Goal: Communication & Community: Answer question/provide support

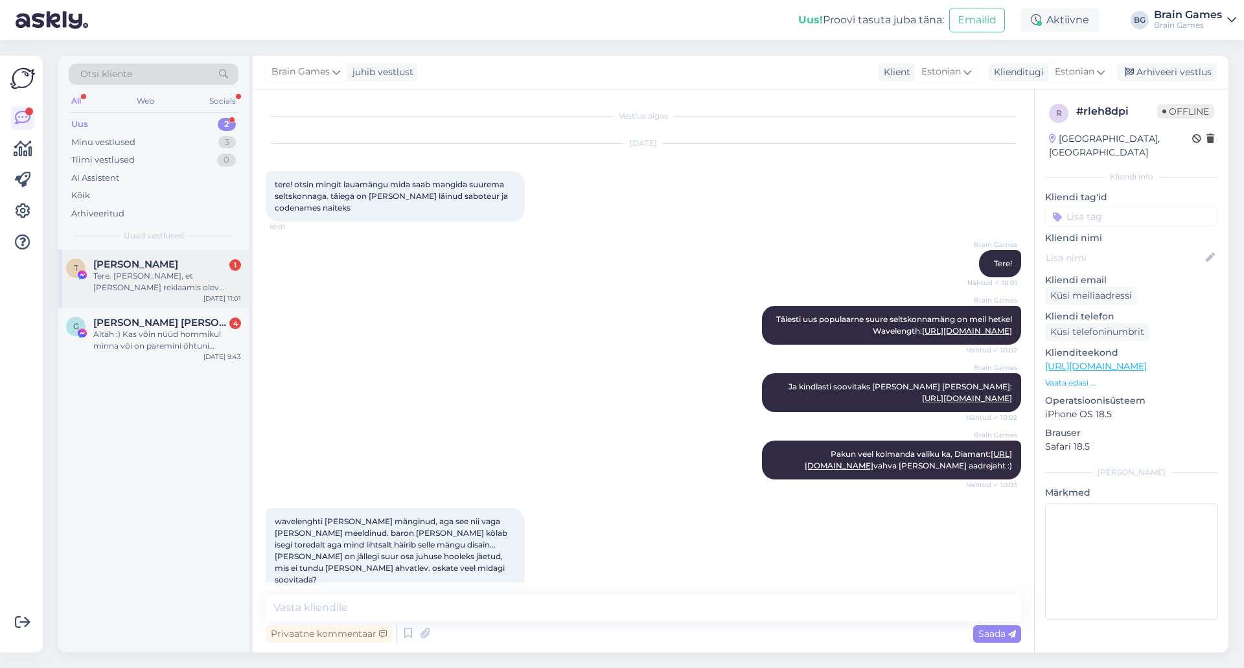
scroll to position [707, 0]
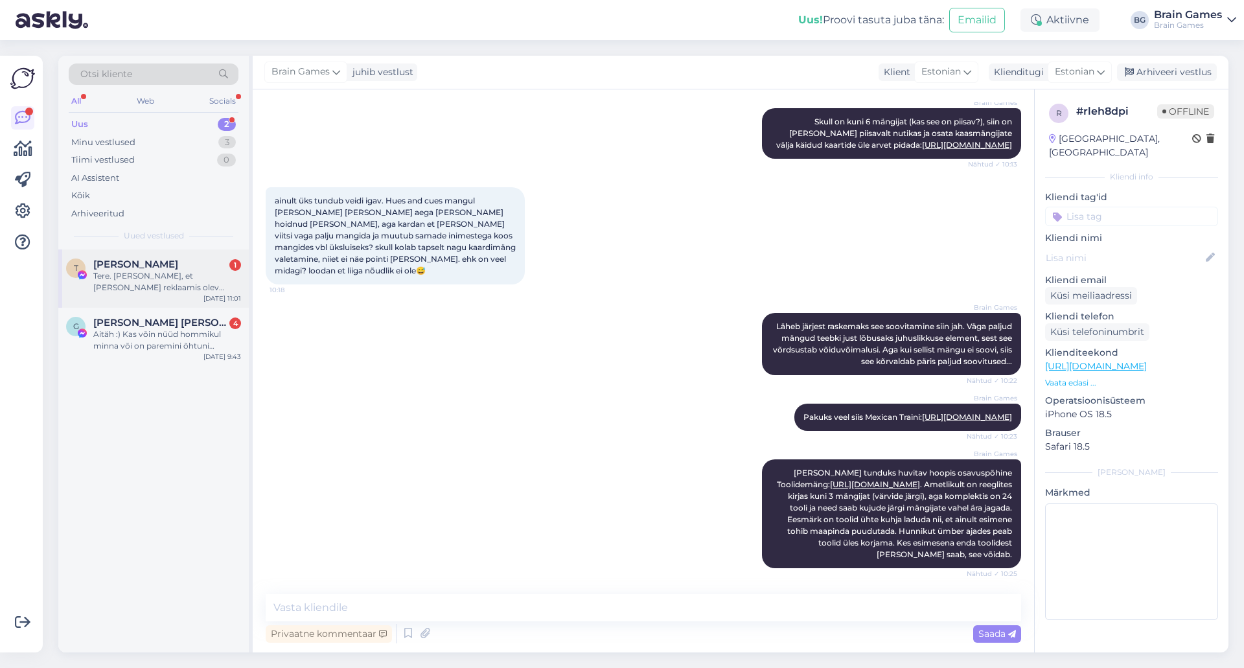
click at [146, 289] on div "Tere. [PERSON_NAME], et [PERSON_NAME] reklaamis olev sünnipäeva bitly link ei t…" at bounding box center [167, 281] width 148 height 23
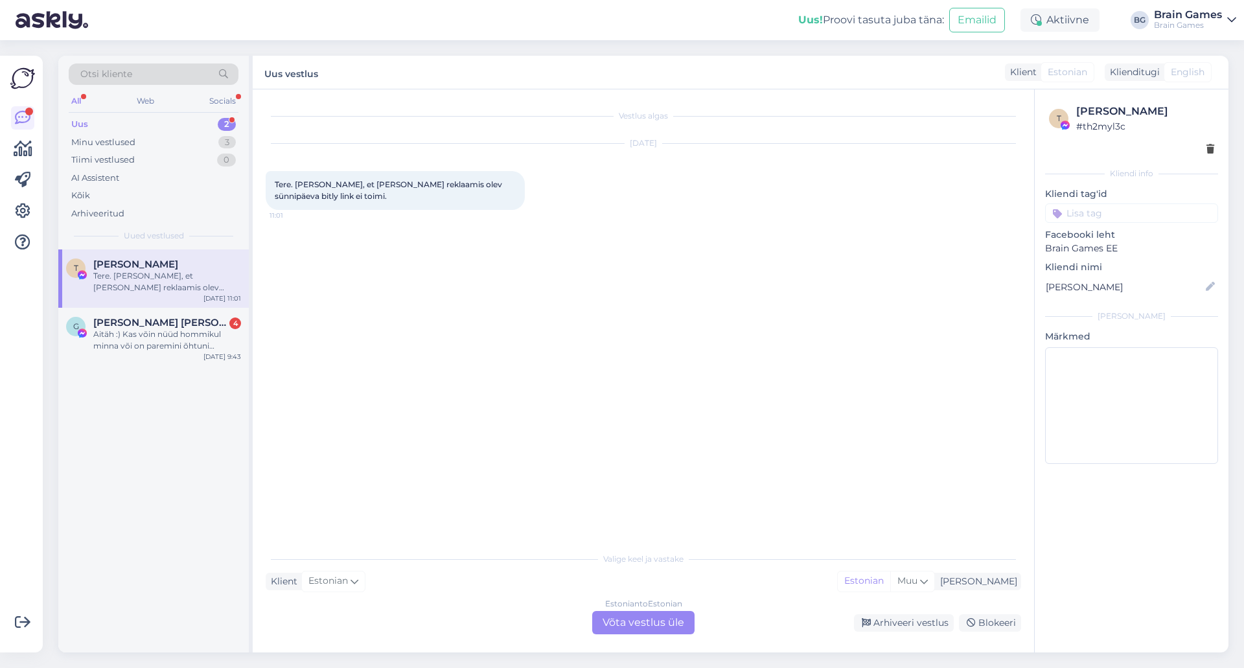
click at [505, 324] on div "Vestlus algas [DATE] Tere. [PERSON_NAME], et [PERSON_NAME] reklaamis olev sünni…" at bounding box center [649, 317] width 767 height 431
click at [656, 630] on div "Estonian to Estonian Võta vestlus üle" at bounding box center [643, 622] width 102 height 23
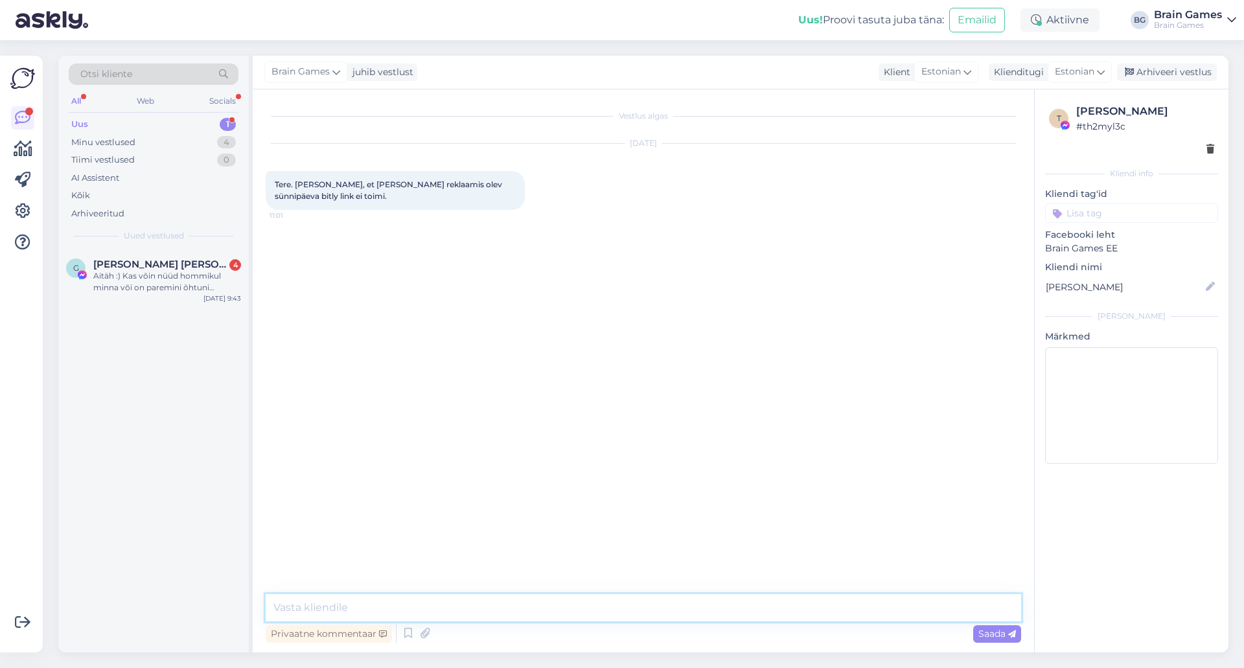
click at [654, 602] on textarea at bounding box center [643, 607] width 755 height 27
type textarea "Tere!"
type textarea "Aitäh! [PERSON_NAME] meie turundustiimile teada :)"
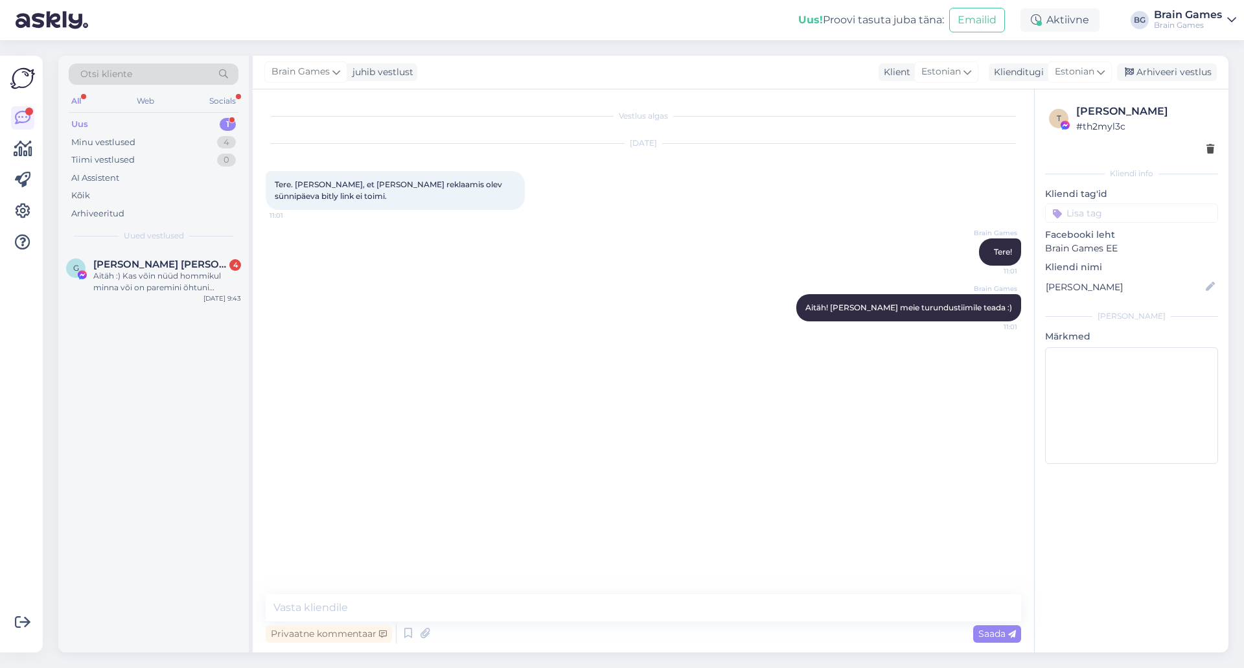
click at [433, 400] on div "Vestlus algas [DATE] Tere. [PERSON_NAME], et [PERSON_NAME] reklaamis olev sünni…" at bounding box center [649, 342] width 767 height 480
click at [151, 280] on div "Aitäh :) Kas võin nüüd hommikul minna või on paremini õhtuni oodata?" at bounding box center [167, 281] width 148 height 23
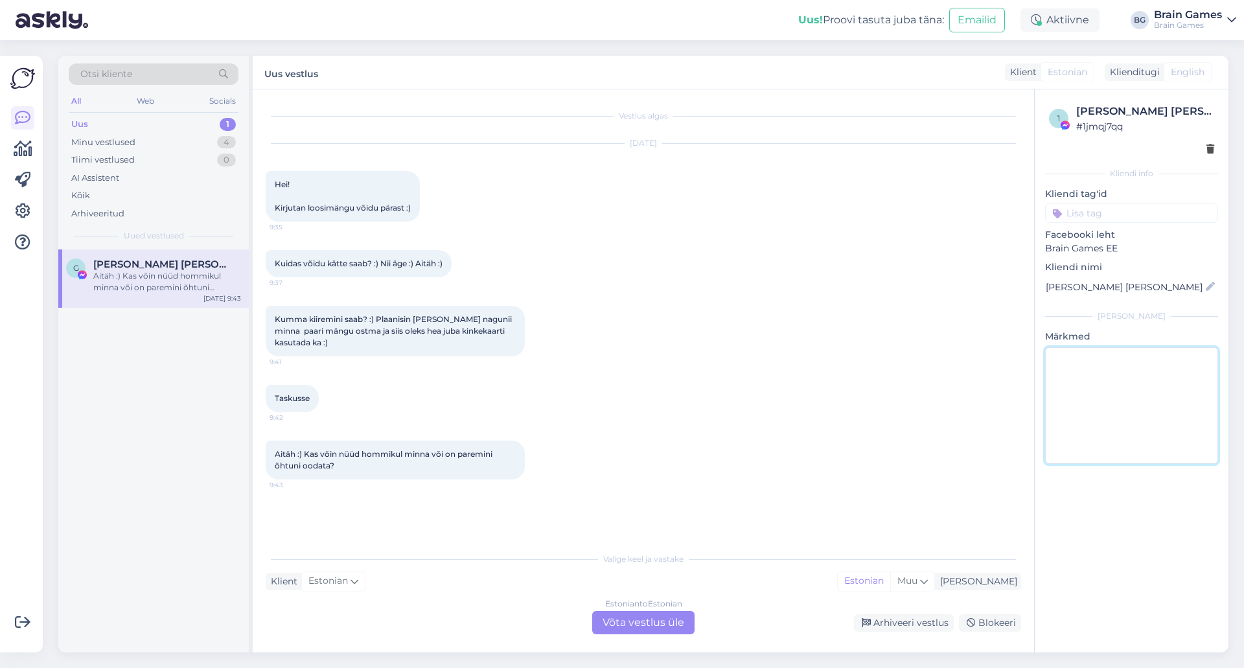
click at [1137, 367] on textarea at bounding box center [1131, 405] width 173 height 117
type textarea "[PERSON_NAME]"
click at [1144, 558] on div "1 [PERSON_NAME] [PERSON_NAME] # 1jmqj7qq Kliendi info Kliendi tag'id Facebooki …" at bounding box center [1131, 370] width 194 height 563
click at [901, 626] on div "Arhiveeri vestlus" at bounding box center [904, 622] width 100 height 17
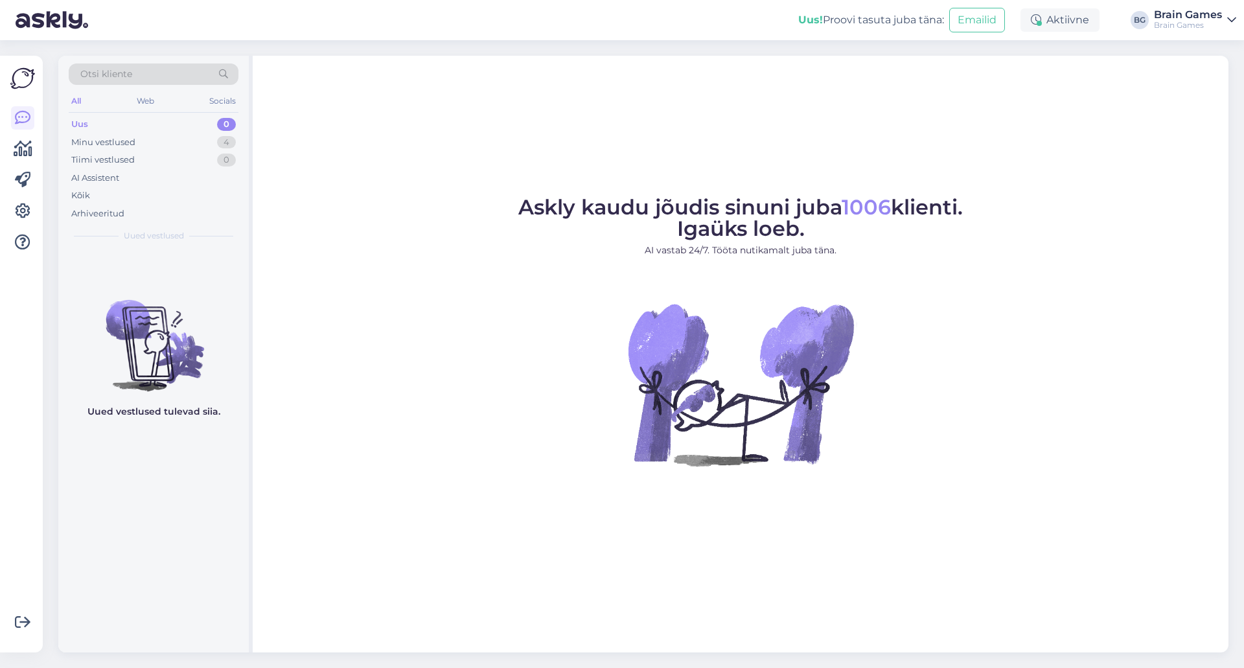
click at [157, 132] on div "Uus 0" at bounding box center [154, 124] width 170 height 18
click at [162, 147] on div "Minu vestlused 4" at bounding box center [154, 142] width 170 height 18
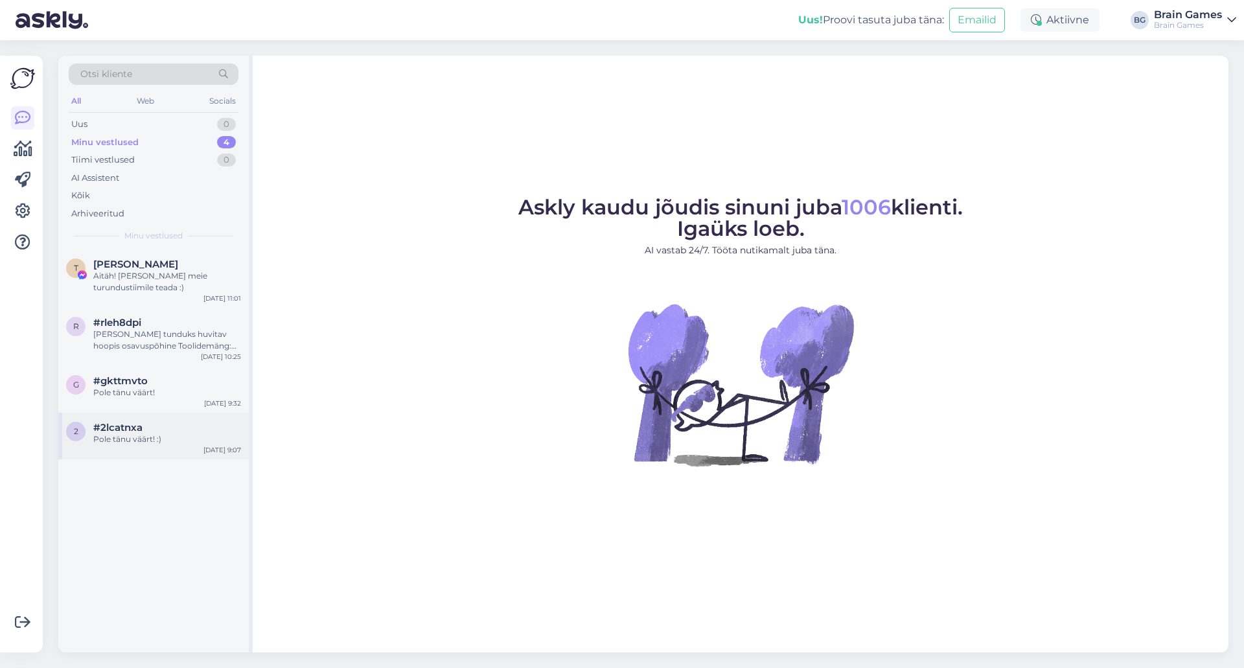
click at [172, 447] on div "2 #2lcatnxa Pole tänu väärt! :) [DATE] 9:07" at bounding box center [153, 436] width 190 height 47
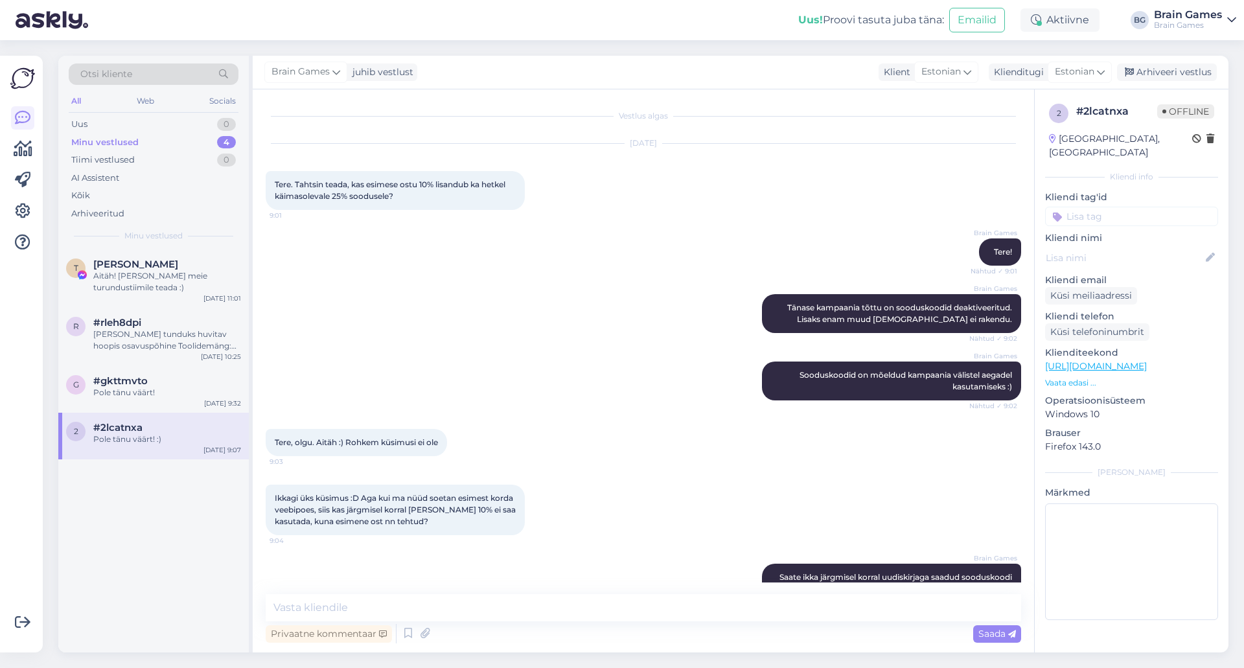
scroll to position [213, 0]
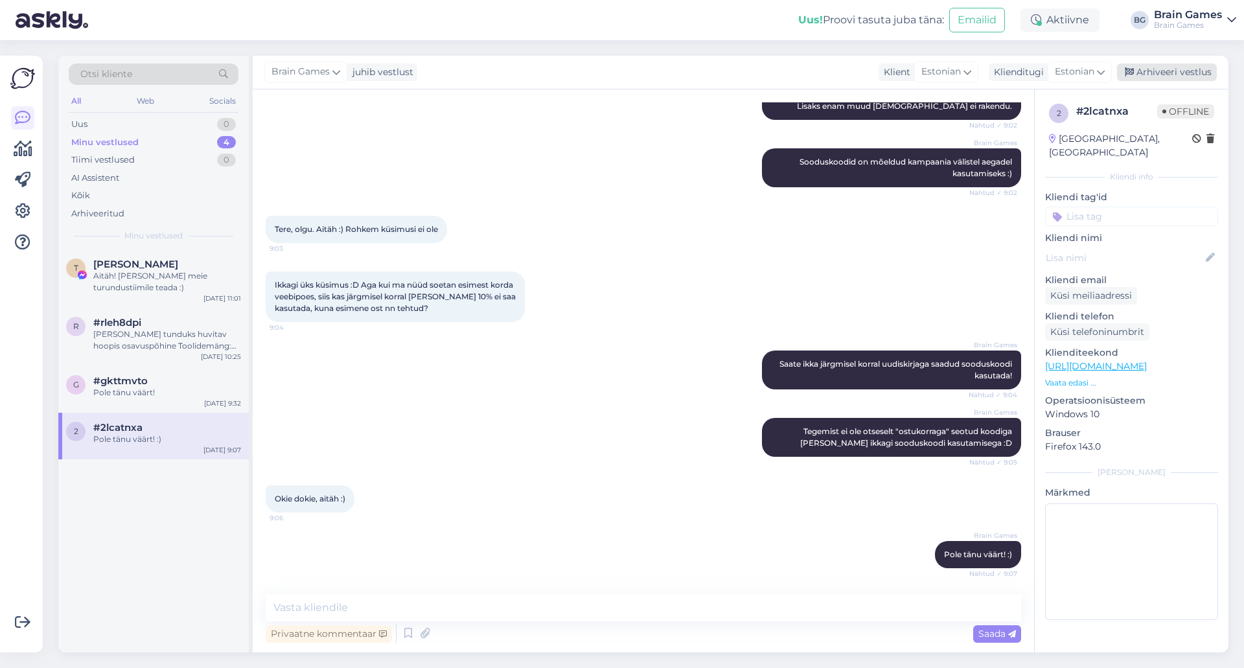
click at [1152, 76] on div "Arhiveeri vestlus" at bounding box center [1167, 71] width 100 height 17
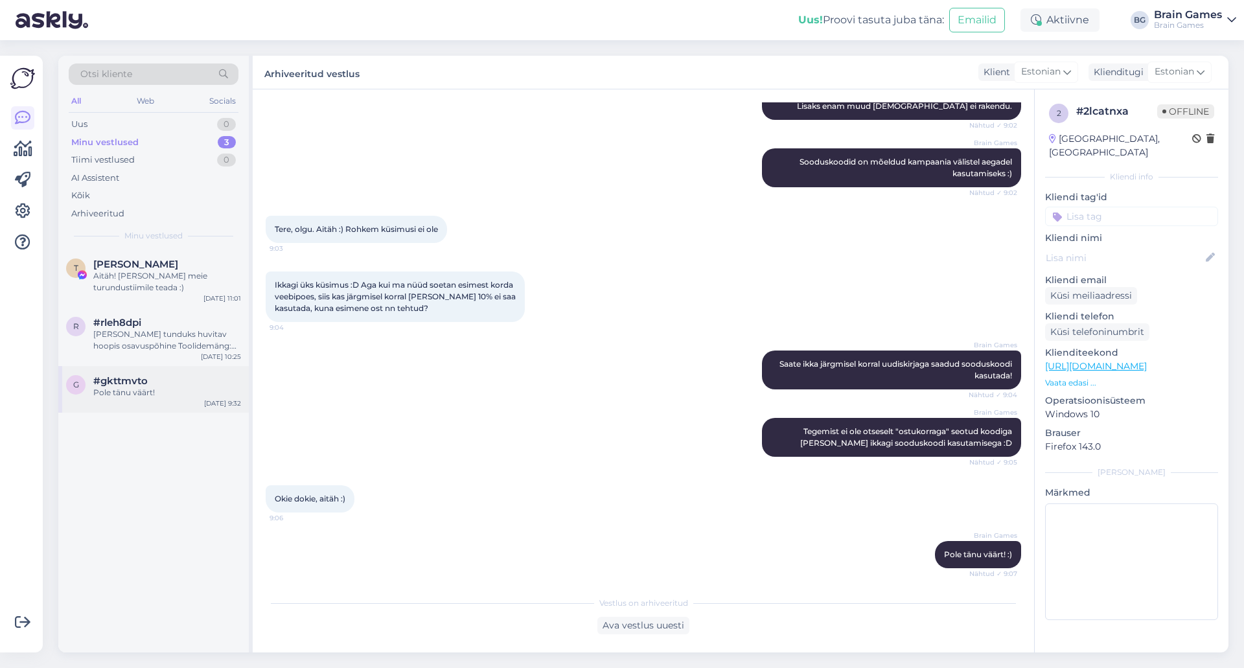
click at [121, 398] on div "g #gkttmvto Pole tänu väärt! [DATE] 9:32" at bounding box center [153, 389] width 190 height 47
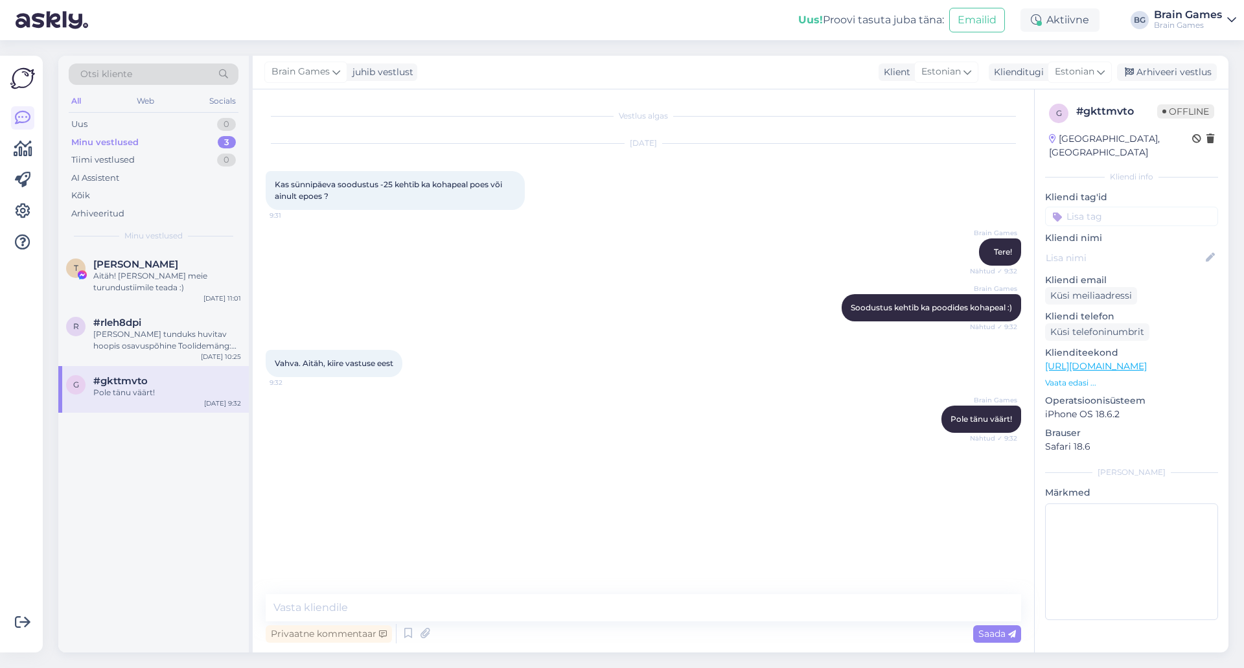
scroll to position [0, 0]
click at [1165, 74] on div "Arhiveeri vestlus" at bounding box center [1167, 71] width 100 height 17
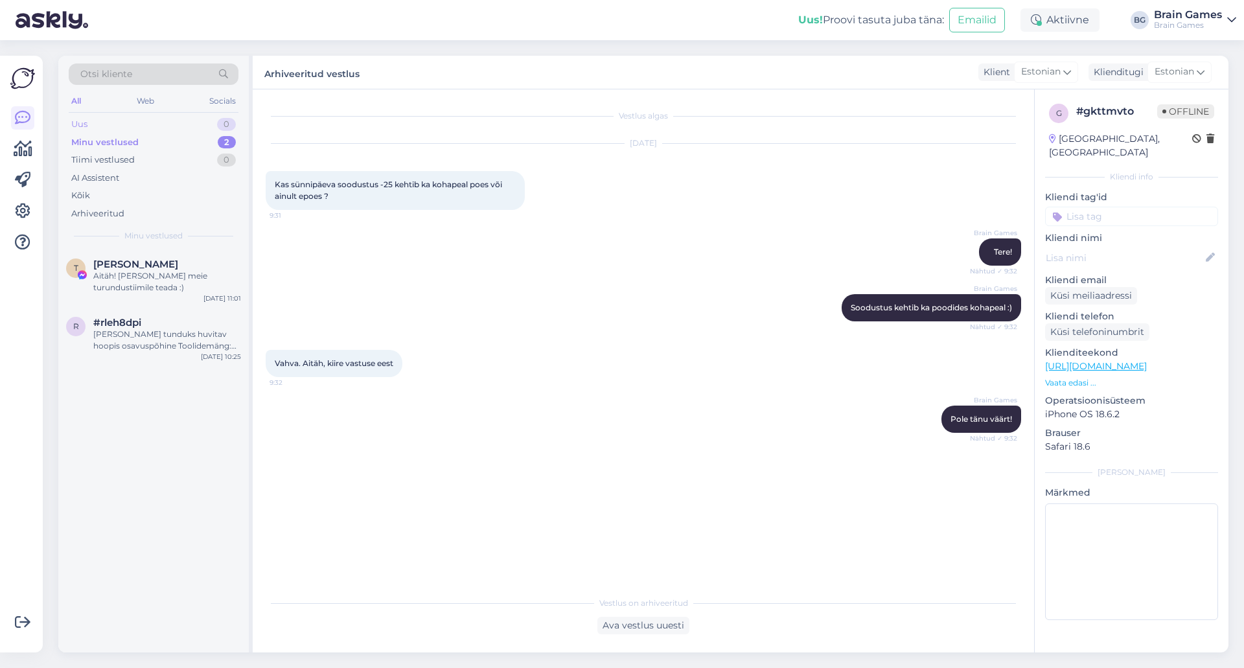
click at [107, 127] on div "Uus 0" at bounding box center [154, 124] width 170 height 18
